Goal: Task Accomplishment & Management: Complete application form

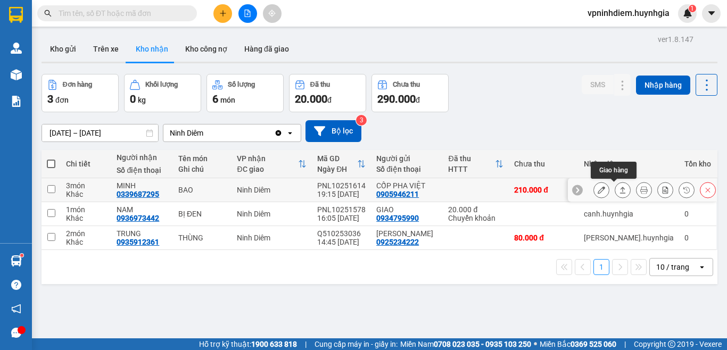
click at [615, 192] on button at bounding box center [622, 190] width 15 height 19
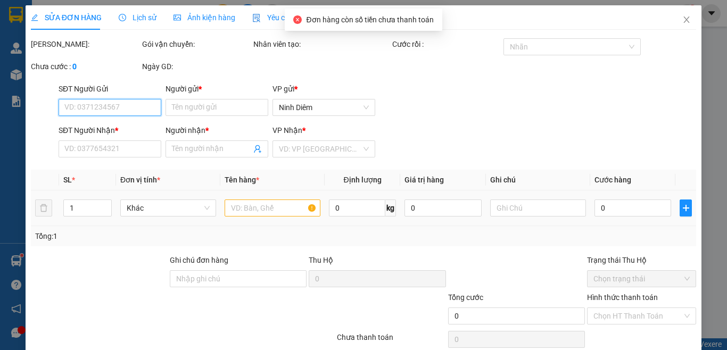
type input "0905946211"
type input "CỐP PHA VIỆT"
type input "0339687295"
type input "MINH"
type input "210.000"
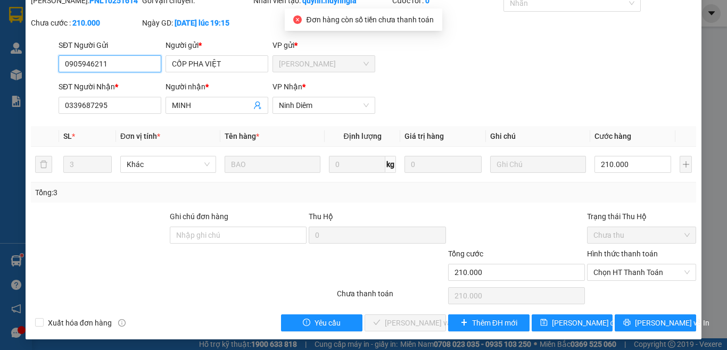
scroll to position [46, 0]
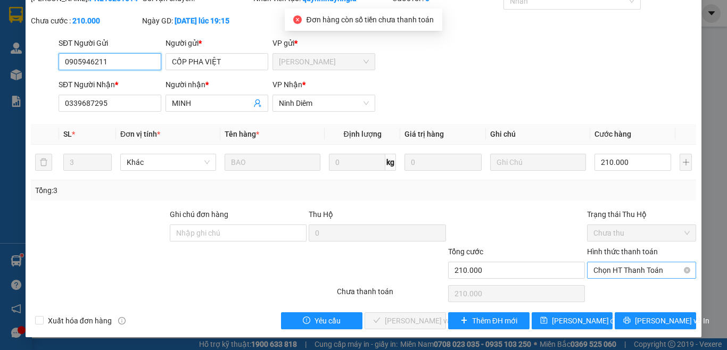
click at [610, 269] on span "Chọn HT Thanh Toán" at bounding box center [641, 270] width 96 height 16
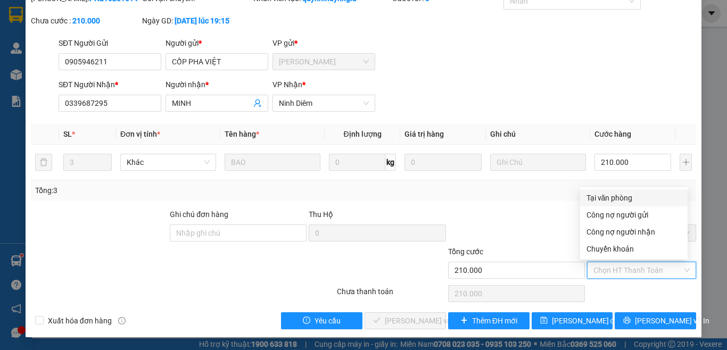
click at [613, 198] on div "Tại văn phòng" at bounding box center [633, 198] width 95 height 12
type input "0"
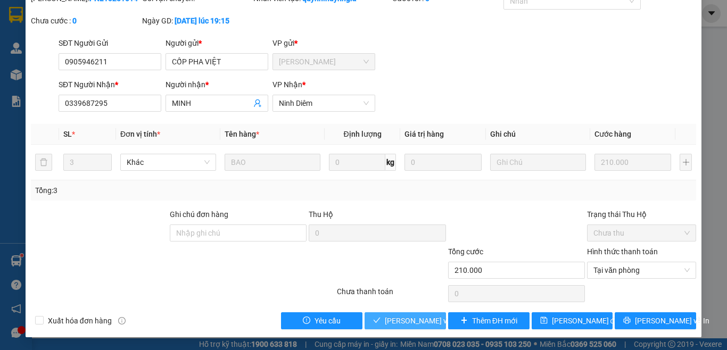
click at [421, 325] on span "[PERSON_NAME] và [PERSON_NAME] hàng" at bounding box center [457, 321] width 144 height 12
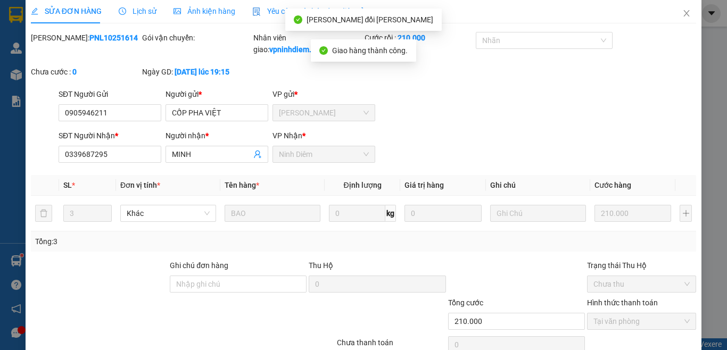
scroll to position [0, 0]
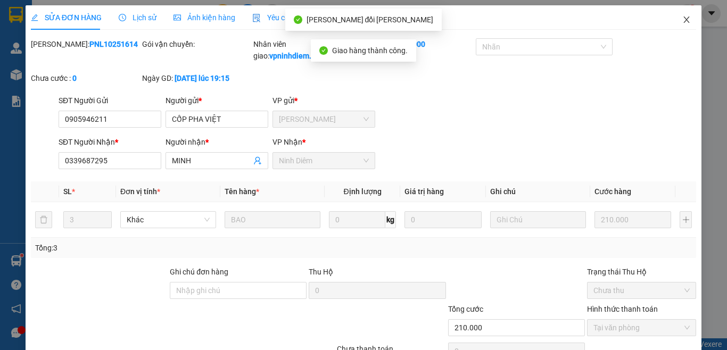
click at [682, 23] on icon "close" at bounding box center [686, 19] width 9 height 9
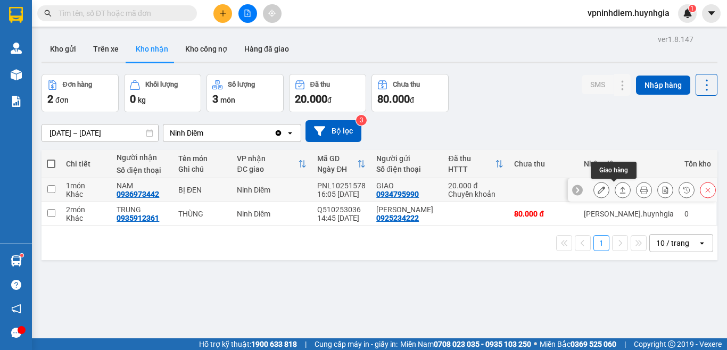
click at [619, 194] on icon at bounding box center [622, 189] width 7 height 7
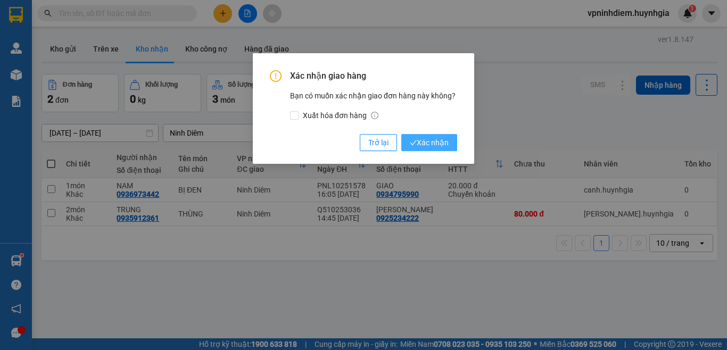
click at [437, 143] on span "Xác nhận" at bounding box center [429, 143] width 39 height 12
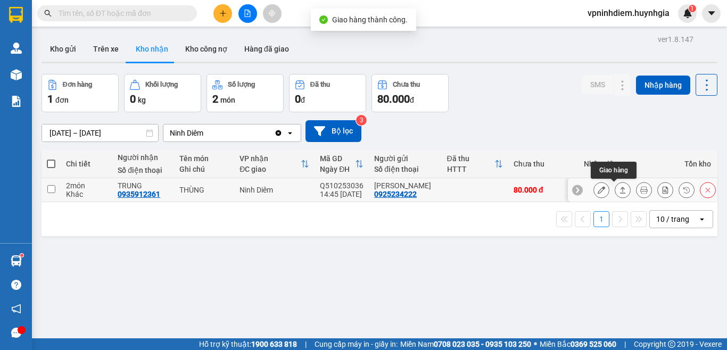
click at [619, 190] on icon at bounding box center [622, 189] width 7 height 7
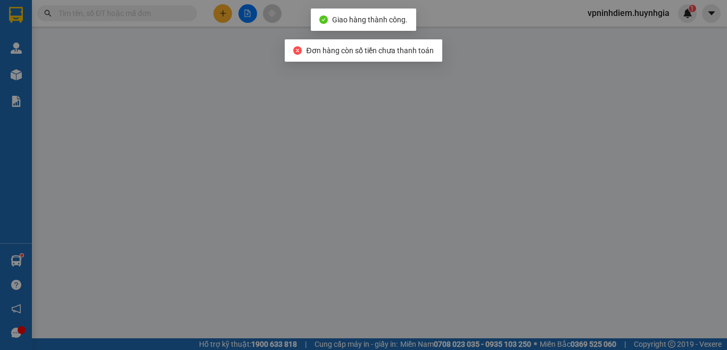
type input "0925234222"
type input "[PERSON_NAME]"
type input "0935912361"
type input "TRUNG"
type input "80.000"
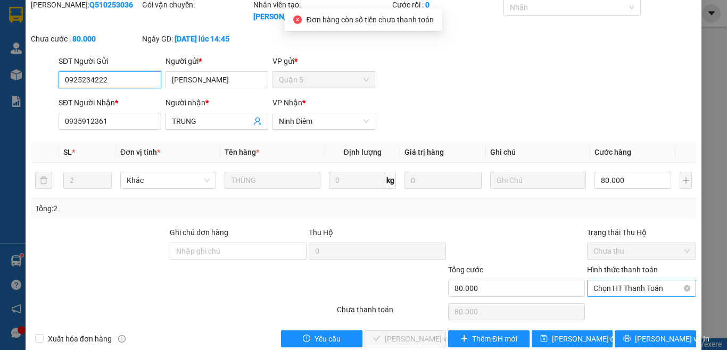
scroll to position [46, 0]
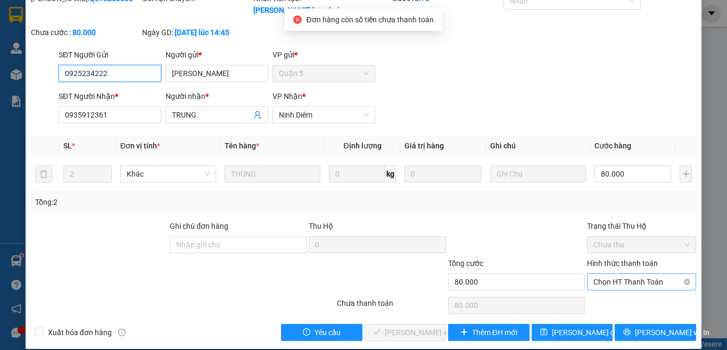
click at [610, 274] on span "Chọn HT Thanh Toán" at bounding box center [641, 282] width 96 height 16
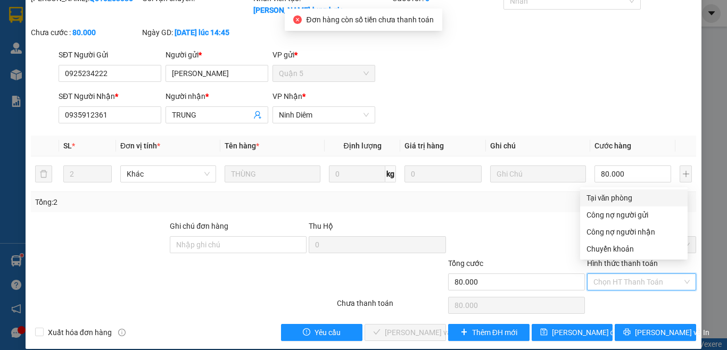
click at [606, 200] on div "Tại văn phòng" at bounding box center [633, 198] width 95 height 12
type input "0"
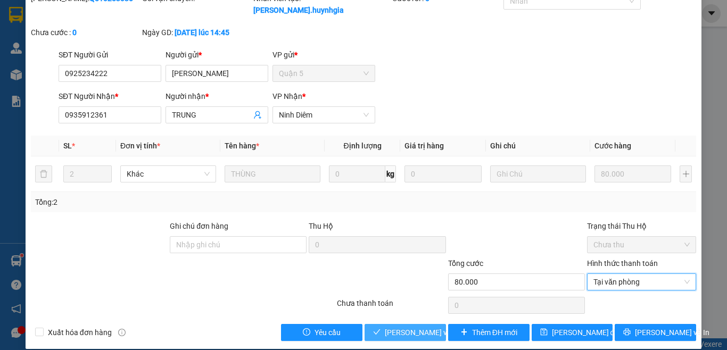
click at [426, 327] on span "[PERSON_NAME] và [PERSON_NAME] hàng" at bounding box center [457, 333] width 144 height 12
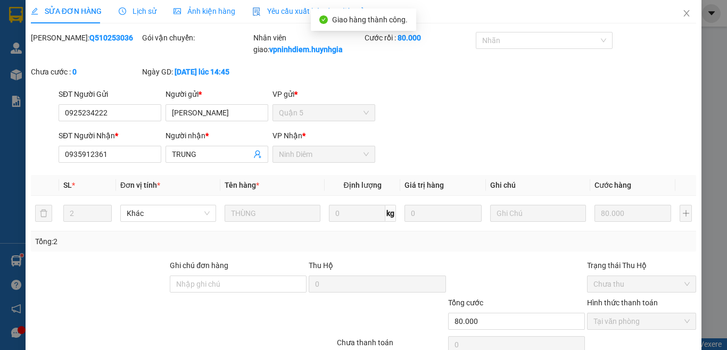
scroll to position [0, 0]
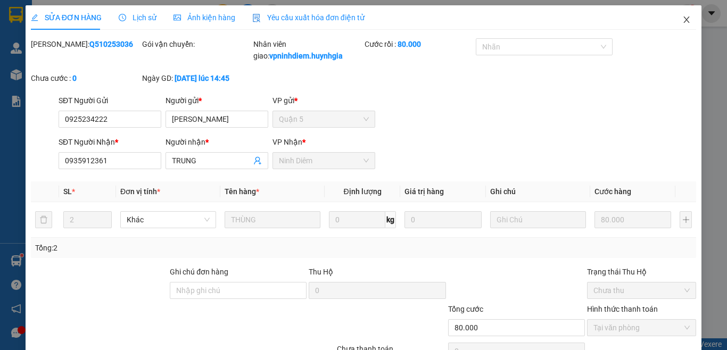
click at [684, 19] on icon "close" at bounding box center [687, 19] width 6 height 6
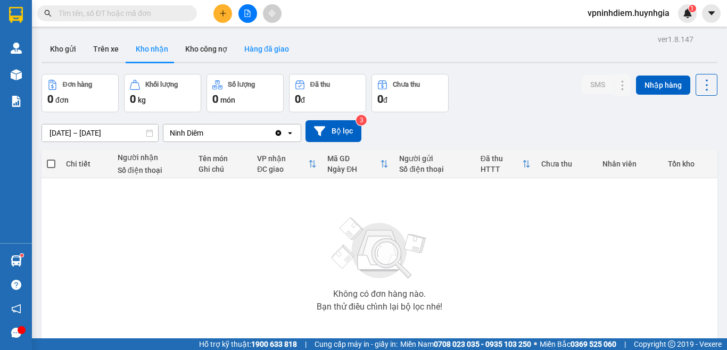
click at [264, 49] on button "Hàng đã giao" at bounding box center [267, 49] width 62 height 26
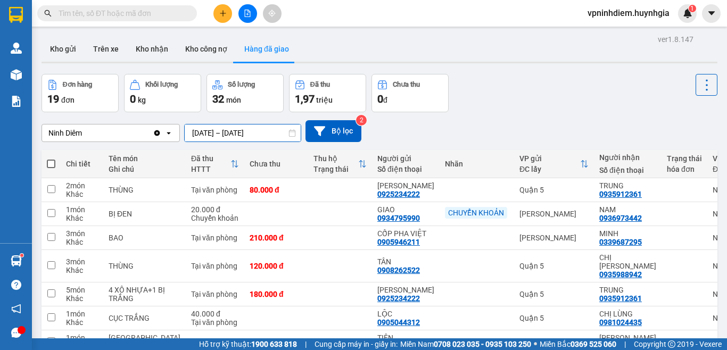
click at [230, 135] on input "[DATE] – [DATE]" at bounding box center [243, 132] width 116 height 17
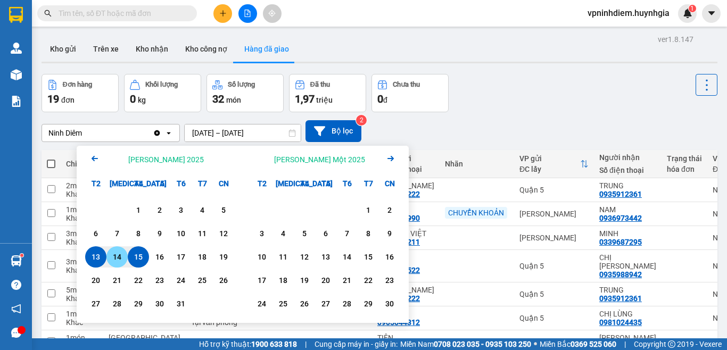
click at [115, 261] on div "14" at bounding box center [117, 257] width 15 height 13
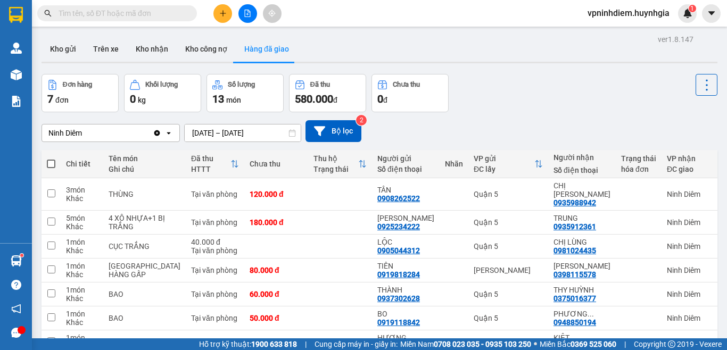
click at [232, 136] on input "[DATE] – [DATE]" at bounding box center [243, 132] width 116 height 17
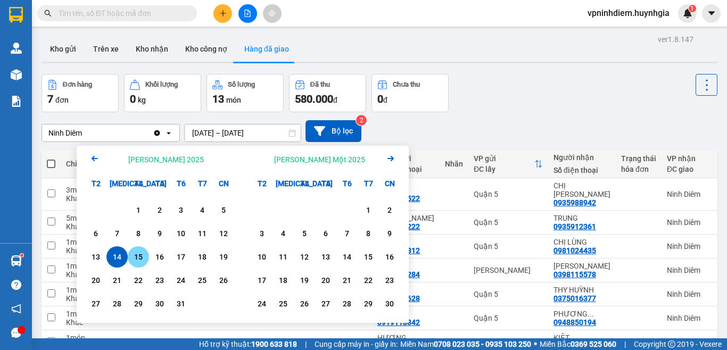
click at [145, 260] on div "15" at bounding box center [138, 257] width 15 height 13
type input "[DATE] – [DATE]"
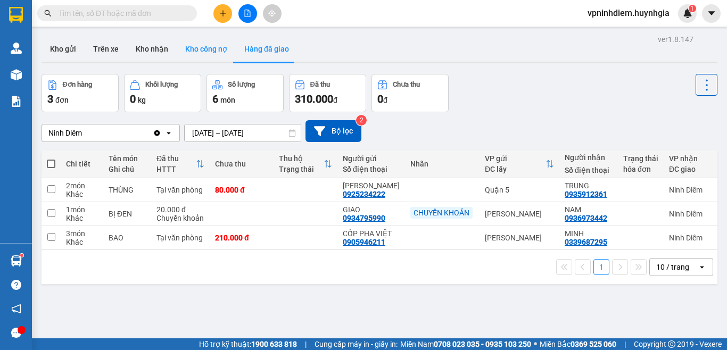
click at [194, 47] on button "Kho công nợ" at bounding box center [206, 49] width 59 height 26
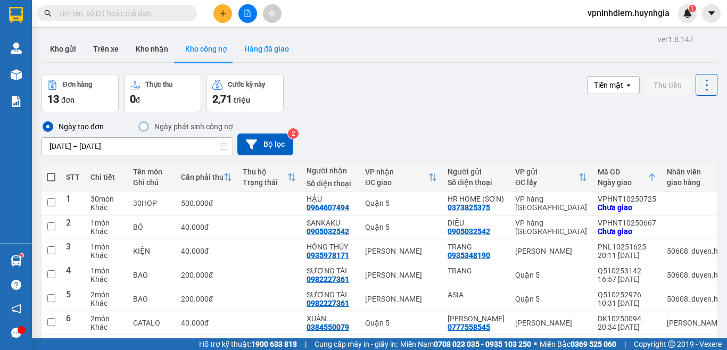
click at [273, 48] on button "Hàng đã giao" at bounding box center [267, 49] width 62 height 26
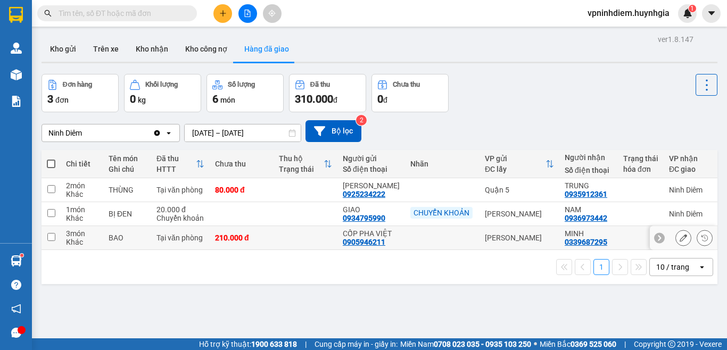
click at [188, 239] on div "Tại văn phòng" at bounding box center [180, 238] width 48 height 9
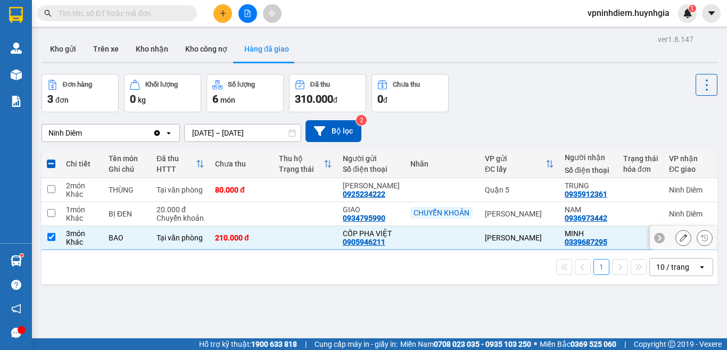
click at [49, 236] on input "checkbox" at bounding box center [51, 237] width 8 height 8
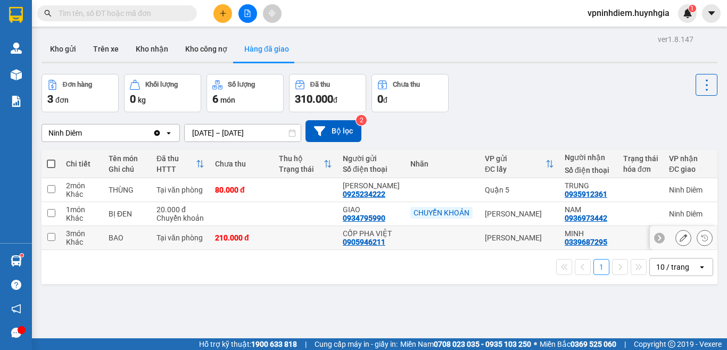
click at [658, 240] on icon at bounding box center [659, 238] width 3 height 6
click at [709, 236] on icon at bounding box center [710, 238] width 3 height 6
click at [172, 239] on div "Tại văn phòng" at bounding box center [180, 238] width 48 height 9
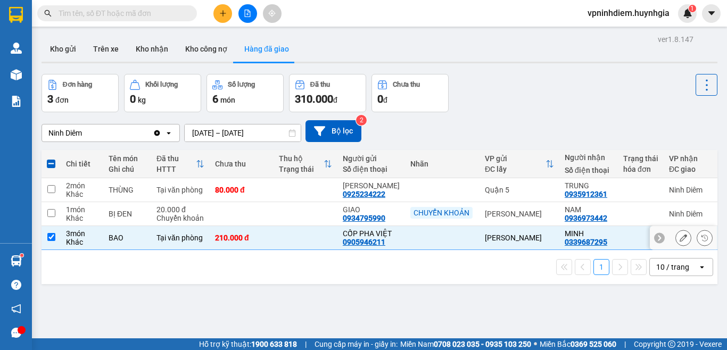
click at [172, 239] on div "Tại văn phòng" at bounding box center [180, 238] width 48 height 9
checkbox input "false"
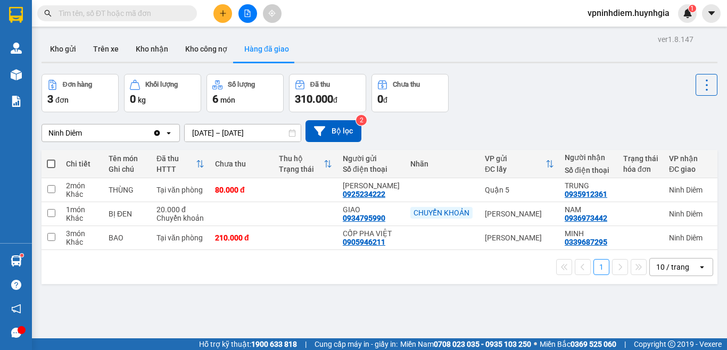
click at [94, 14] on input "text" at bounding box center [122, 13] width 126 height 12
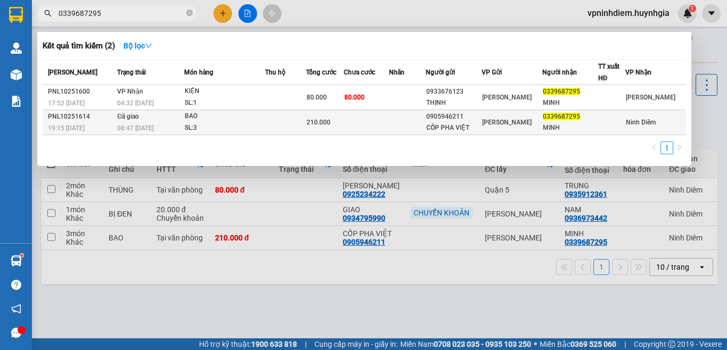
type input "0339687295"
click at [85, 119] on div "PNL10251614" at bounding box center [81, 116] width 66 height 11
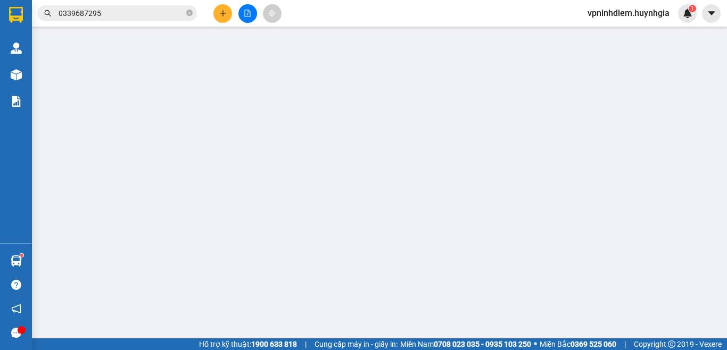
type input "0905946211"
type input "CỐP PHA VIỆT"
type input "0339687295"
type input "MINH"
type input "210.000"
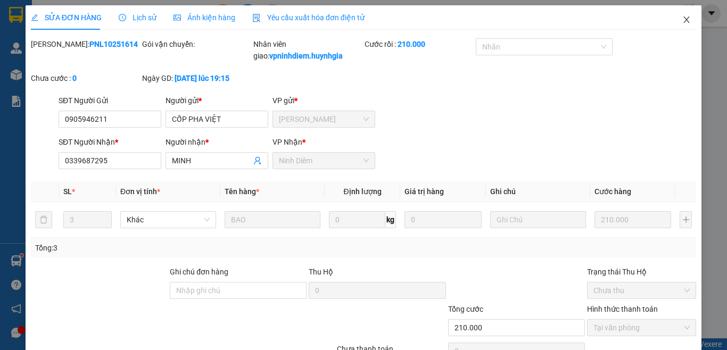
click at [675, 26] on span "Close" at bounding box center [686, 20] width 30 height 30
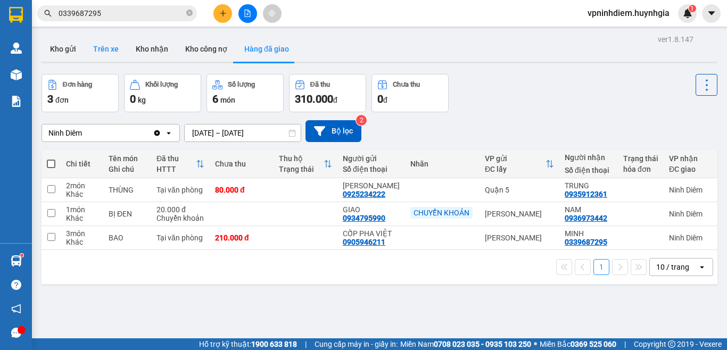
click at [101, 55] on button "Trên xe" at bounding box center [106, 49] width 43 height 26
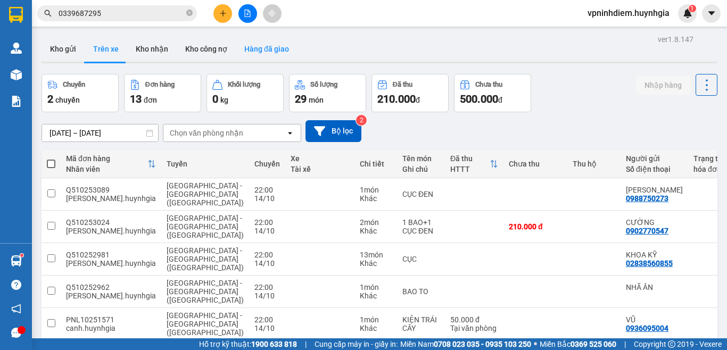
click at [262, 52] on button "Hàng đã giao" at bounding box center [267, 49] width 62 height 26
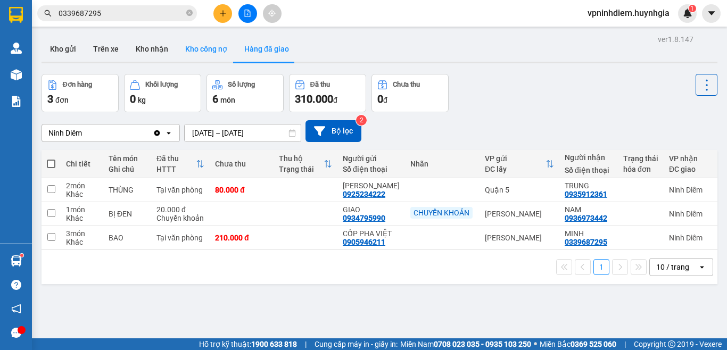
click at [193, 40] on button "Kho công nợ" at bounding box center [206, 49] width 59 height 26
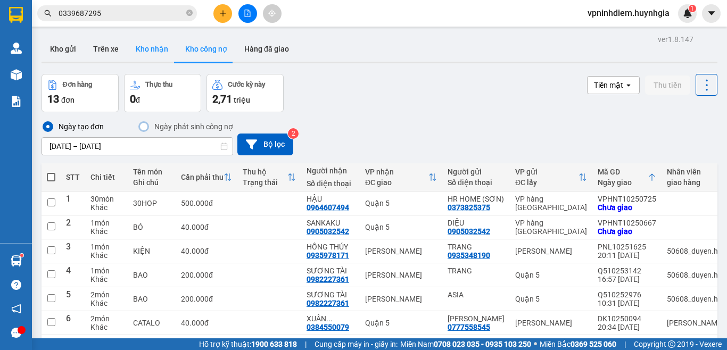
click at [148, 52] on button "Kho nhận" at bounding box center [151, 49] width 49 height 26
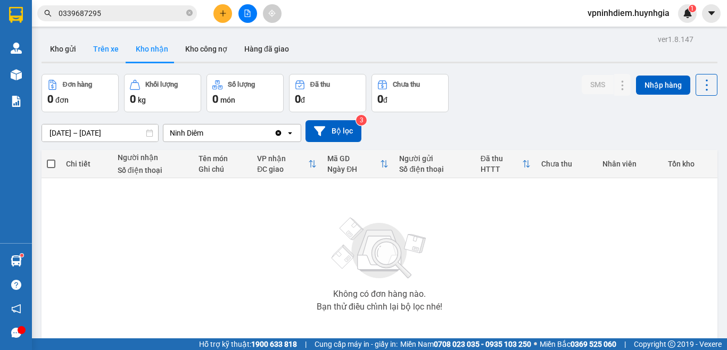
click at [105, 49] on button "Trên xe" at bounding box center [106, 49] width 43 height 26
type input "[DATE] – [DATE]"
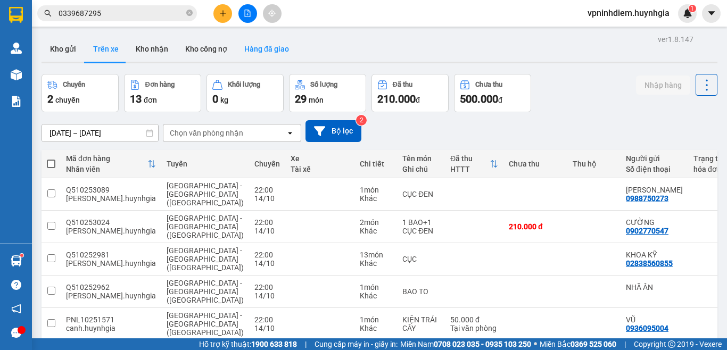
click at [278, 47] on button "Hàng đã giao" at bounding box center [267, 49] width 62 height 26
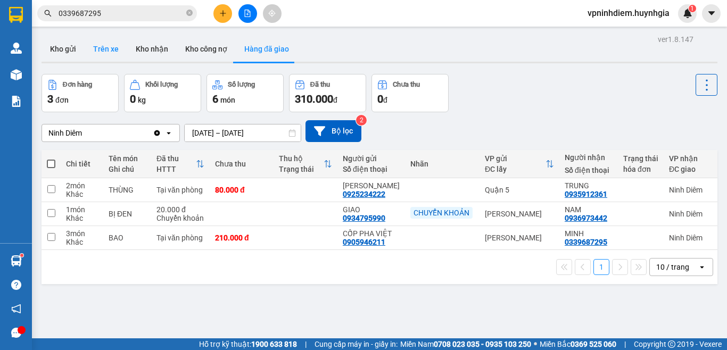
click at [98, 50] on button "Trên xe" at bounding box center [106, 49] width 43 height 26
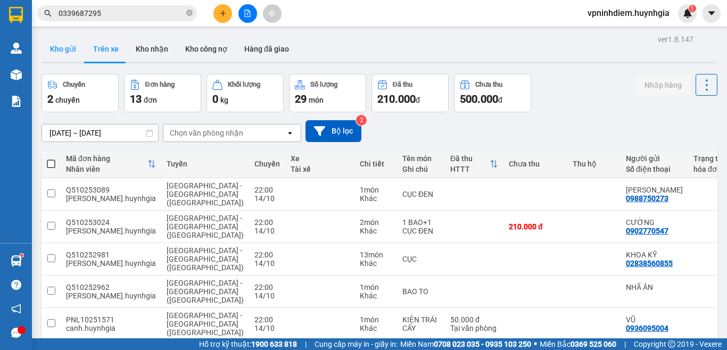
click at [53, 52] on button "Kho gửi" at bounding box center [62, 49] width 43 height 26
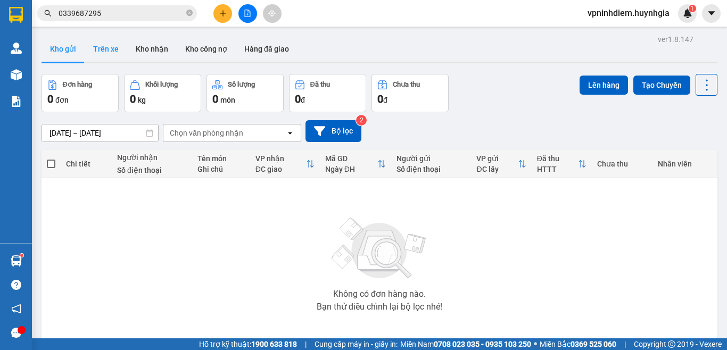
click at [102, 52] on button "Trên xe" at bounding box center [106, 49] width 43 height 26
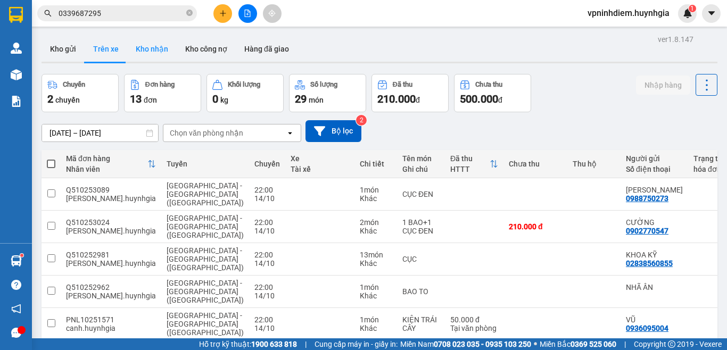
click at [152, 51] on button "Kho nhận" at bounding box center [151, 49] width 49 height 26
type input "[DATE] – [DATE]"
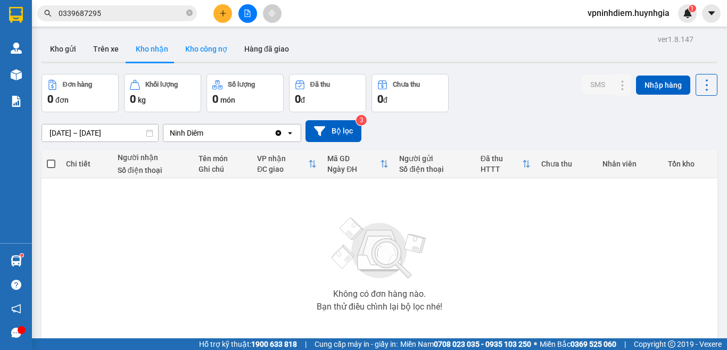
click at [207, 49] on button "Kho công nợ" at bounding box center [206, 49] width 59 height 26
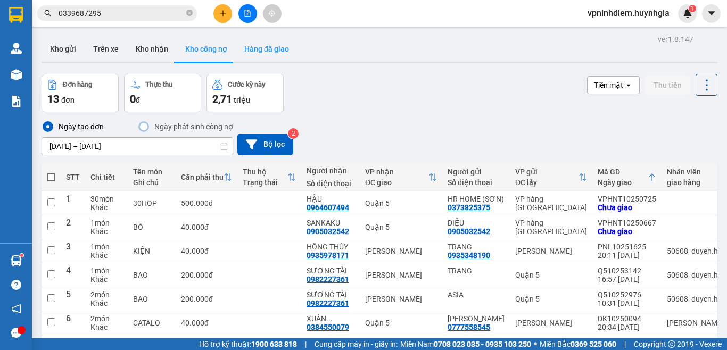
click at [268, 53] on button "Hàng đã giao" at bounding box center [267, 49] width 62 height 26
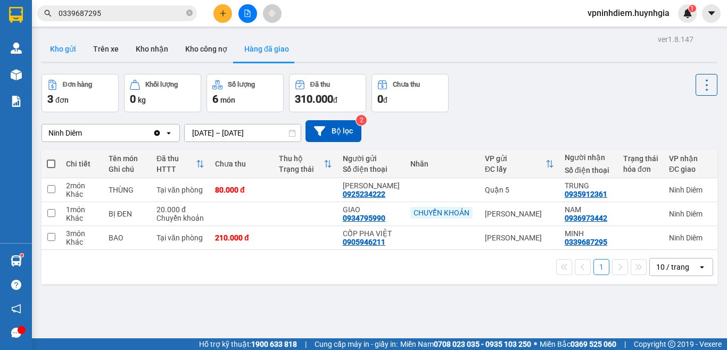
click at [69, 51] on button "Kho gửi" at bounding box center [62, 49] width 43 height 26
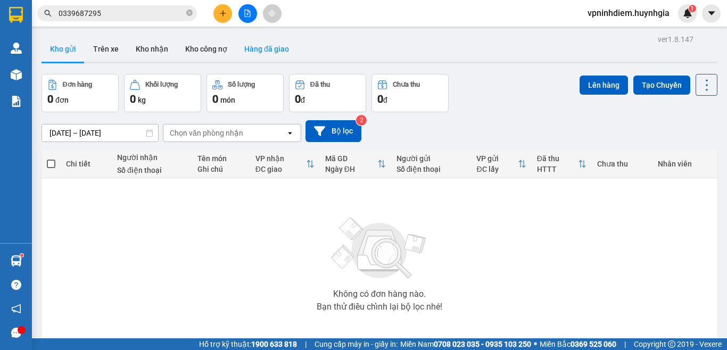
click at [279, 49] on button "Hàng đã giao" at bounding box center [267, 49] width 62 height 26
